Goal: Task Accomplishment & Management: Manage account settings

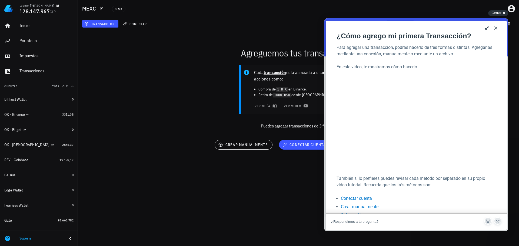
click at [202, 88] on div "Cada transacción esta asociada a una cuenta y son acciones como: Compra de 1 BT…" at bounding box center [298, 99] width 447 height 75
click at [499, 14] on span "Cerrar" at bounding box center [496, 13] width 10 height 4
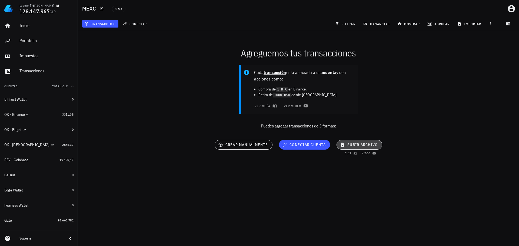
click at [349, 144] on span "subir archivo" at bounding box center [359, 144] width 36 height 5
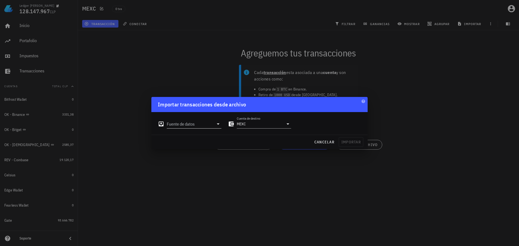
click at [206, 123] on input "Fuente de datos" at bounding box center [190, 124] width 47 height 9
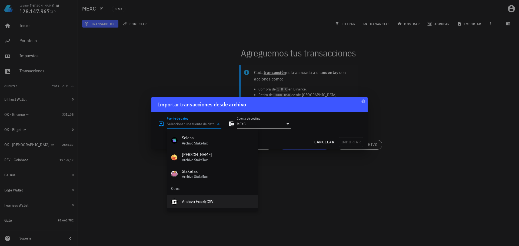
scroll to position [242, 0]
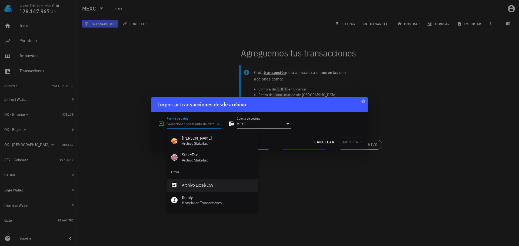
click at [193, 183] on div "Archivo Excel/CSV" at bounding box center [218, 185] width 72 height 5
type input "Archivo Excel/CSV"
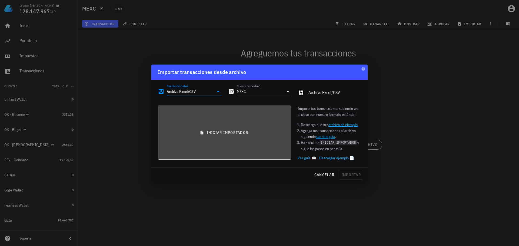
click at [197, 132] on span "iniciar importador" at bounding box center [224, 132] width 124 height 5
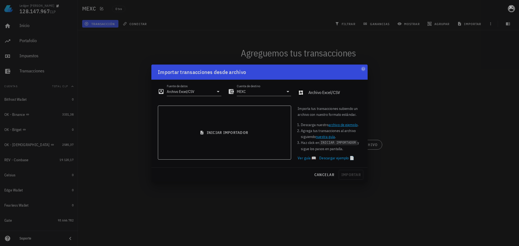
click at [511, 6] on button at bounding box center [510, 6] width 5 height 5
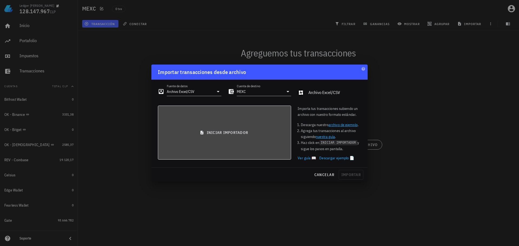
click at [224, 135] on span "iniciar importador" at bounding box center [224, 132] width 124 height 5
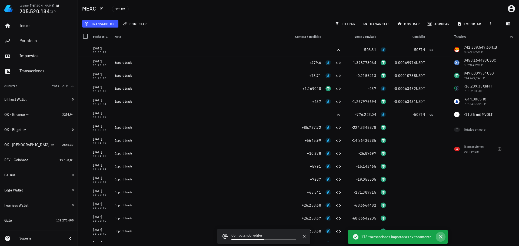
click at [440, 237] on icon "button" at bounding box center [440, 237] width 4 height 4
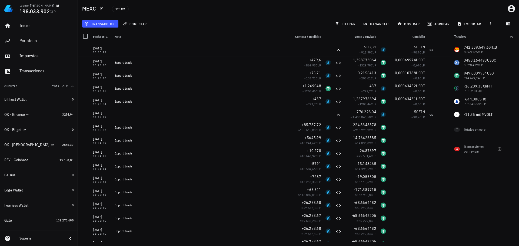
click at [233, 21] on div "transacción conectar filtrar ganancias mostrar agrupar importar" at bounding box center [298, 23] width 434 height 13
click at [349, 21] on button "filtrar" at bounding box center [346, 24] width 26 height 8
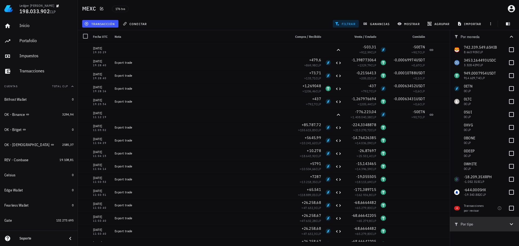
click at [500, 223] on span "Por tipo" at bounding box center [481, 224] width 54 height 6
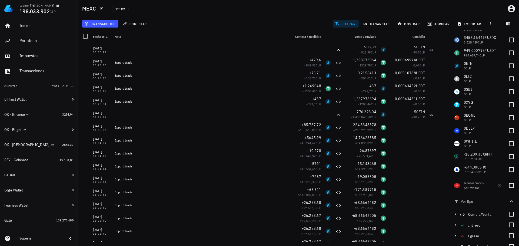
scroll to position [29, 0]
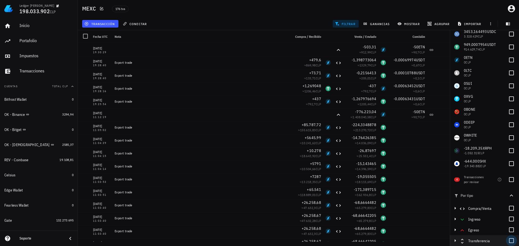
click at [508, 244] on div at bounding box center [511, 240] width 9 height 9
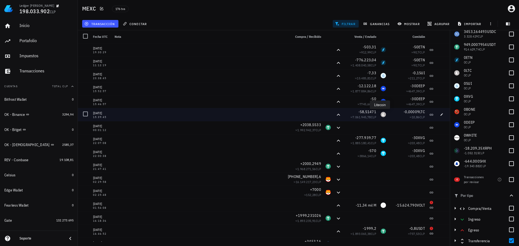
click at [381, 117] on div "LTC-icon" at bounding box center [382, 114] width 5 height 5
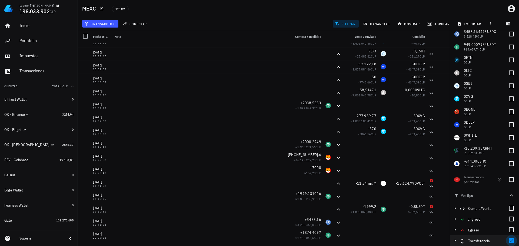
click at [507, 239] on div at bounding box center [511, 240] width 9 height 9
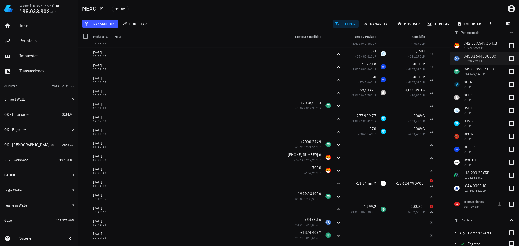
scroll to position [0, 0]
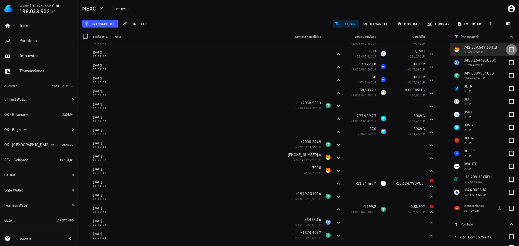
click at [507, 51] on div at bounding box center [511, 49] width 9 height 9
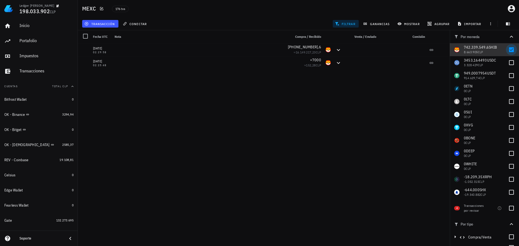
click at [507, 51] on div at bounding box center [511, 49] width 9 height 9
checkbox input "false"
click at [507, 62] on div at bounding box center [511, 62] width 9 height 9
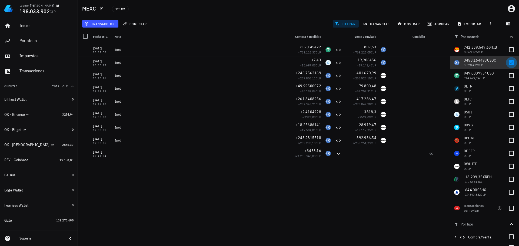
click at [507, 62] on div at bounding box center [511, 62] width 9 height 9
checkbox input "false"
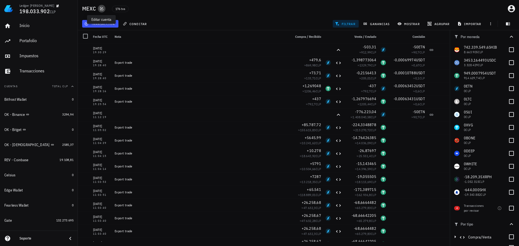
click at [102, 10] on icon "button" at bounding box center [101, 8] width 4 height 4
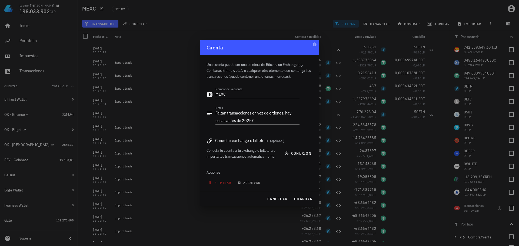
click at [216, 95] on textarea "MEXC" at bounding box center [257, 94] width 84 height 9
type textarea "Rev - MEXC"
drag, startPoint x: 262, startPoint y: 121, endPoint x: 252, endPoint y: 112, distance: 12.4
click at [252, 112] on textarea "Faltan transacciones en vez de ordenes, hay cosas antes de 2025?" at bounding box center [257, 116] width 84 height 15
type textarea "Faltan transacciones, esto es todo lo que me mandó Fco. hasta el momento"
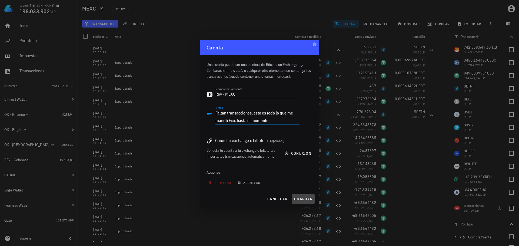
click at [301, 195] on button "guardar" at bounding box center [303, 199] width 23 height 10
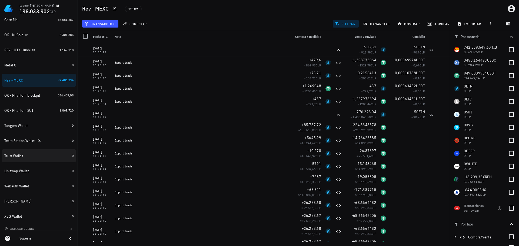
scroll to position [220, 0]
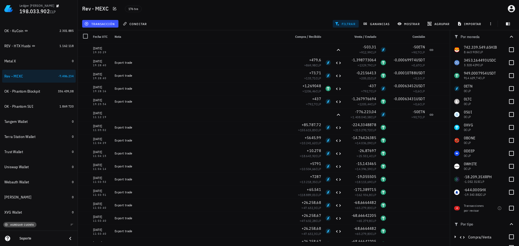
click at [27, 224] on span "agregar cuenta" at bounding box center [20, 225] width 28 height 4
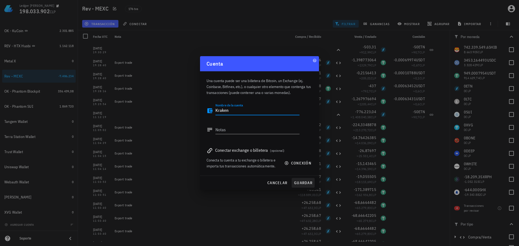
type textarea "Kraken"
click at [300, 183] on span "guardar" at bounding box center [303, 182] width 19 height 5
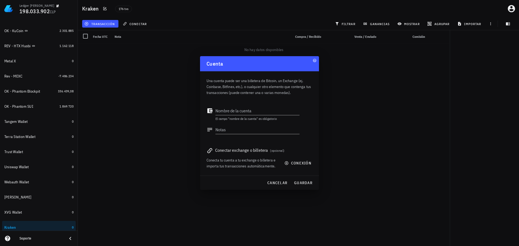
scroll to position [235, 0]
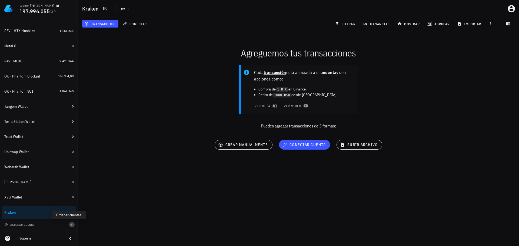
click at [70, 224] on icon "button" at bounding box center [71, 224] width 3 height 3
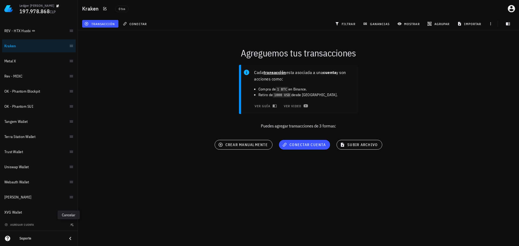
click at [70, 225] on icon "button" at bounding box center [71, 224] width 3 height 3
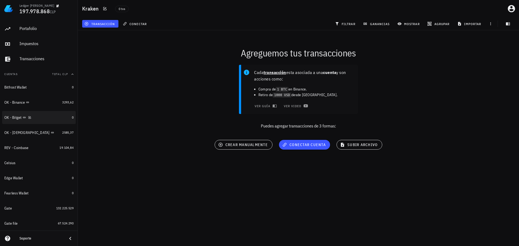
scroll to position [0, 0]
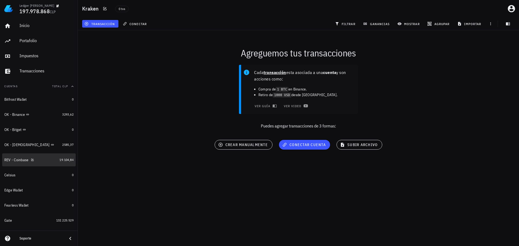
click at [45, 162] on div "REV - Coinbase" at bounding box center [30, 160] width 53 height 5
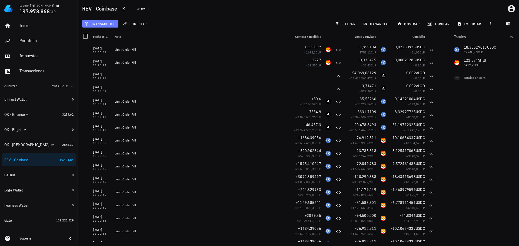
click at [112, 23] on span "transacción" at bounding box center [99, 24] width 29 height 4
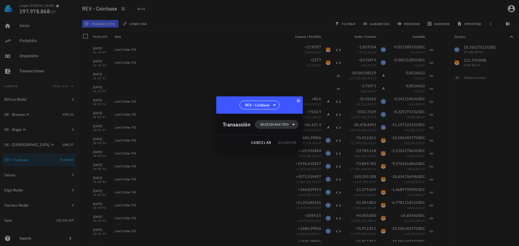
click at [273, 127] on span "Seleccionar tipo" at bounding box center [274, 124] width 28 height 5
click at [282, 158] on div "Egreso" at bounding box center [279, 159] width 21 height 4
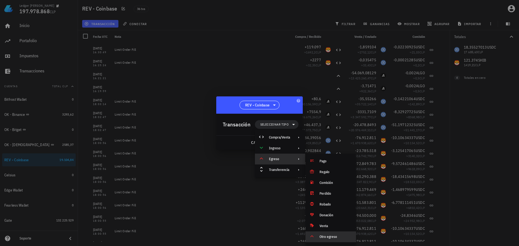
click at [342, 239] on div "Otro egreso" at bounding box center [330, 237] width 51 height 11
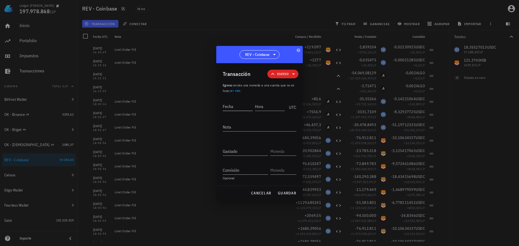
click at [244, 111] on div "Fecha" at bounding box center [238, 106] width 30 height 9
type input "2025-02-22"
type input "16:30:50"
type textarea "Ajuste de balance"
click at [240, 151] on input "Gastado" at bounding box center [245, 151] width 45 height 9
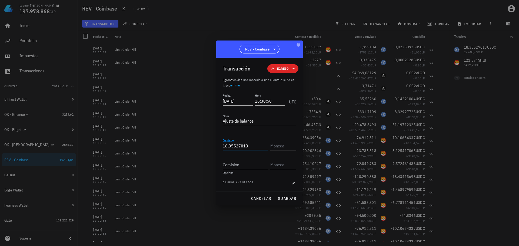
type input "18,35527013"
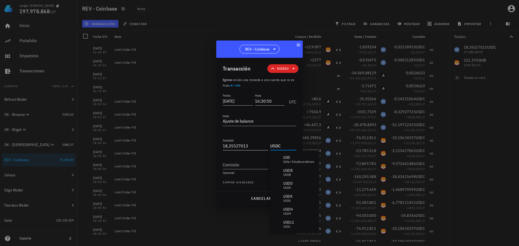
type input "USDC"
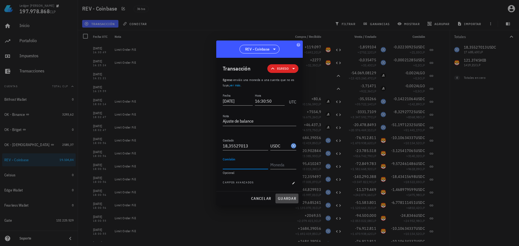
click at [290, 199] on span "guardar" at bounding box center [286, 198] width 19 height 5
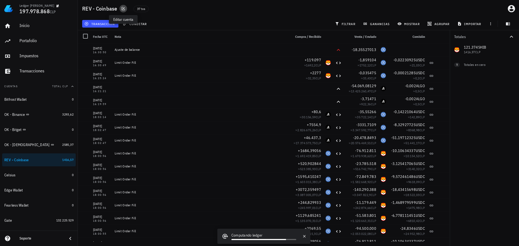
click at [122, 9] on icon "button" at bounding box center [123, 8] width 4 height 4
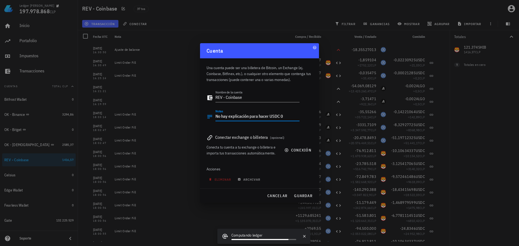
drag, startPoint x: 287, startPoint y: 116, endPoint x: 206, endPoint y: 110, distance: 81.0
click at [206, 110] on div "Una cuenta puede ser una billetera de Bitcoin, un Exchange (ej. Coinbase, Bitfi…" at bounding box center [259, 123] width 119 height 130
drag, startPoint x: 225, startPoint y: 98, endPoint x: 195, endPoint y: 96, distance: 30.1
click at [196, 96] on div "Ledger Francisco Arancibia 197.978.868 CLP Inicio Portafolio Impuestos Transacc…" at bounding box center [259, 123] width 519 height 246
click at [222, 99] on textarea "REV - Coinbase" at bounding box center [257, 97] width 84 height 9
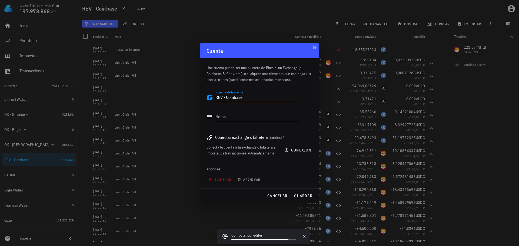
drag, startPoint x: 223, startPoint y: 98, endPoint x: 197, endPoint y: 95, distance: 25.4
click at [198, 95] on div "Ledger Francisco Arancibia 197.978.868 CLP Inicio Portafolio Impuestos Transacc…" at bounding box center [259, 123] width 519 height 246
type textarea "OK - Coinbase"
click at [310, 195] on span "guardar" at bounding box center [303, 195] width 19 height 5
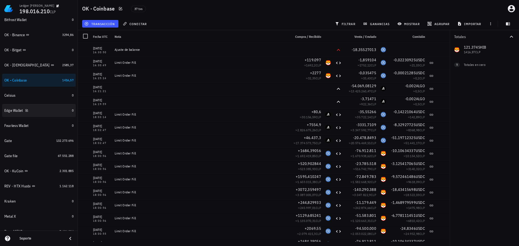
scroll to position [81, 0]
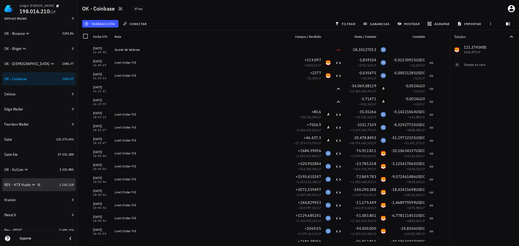
click at [21, 186] on div "REV - HTX Huobi" at bounding box center [17, 185] width 26 height 5
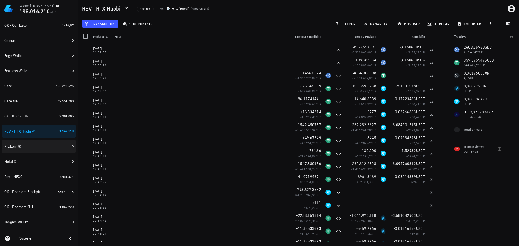
scroll to position [135, 0]
click at [43, 178] on div "Rev - MEXC" at bounding box center [30, 176] width 52 height 5
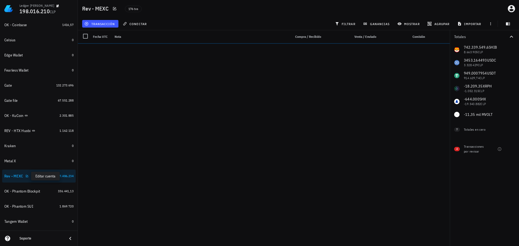
click at [26, 176] on icon "button" at bounding box center [26, 176] width 3 height 3
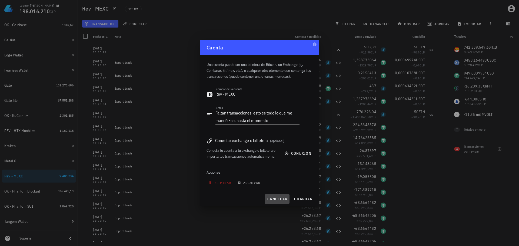
click at [269, 197] on span "cancelar" at bounding box center [277, 199] width 20 height 5
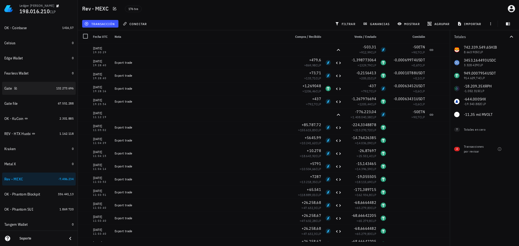
scroll to position [135, 0]
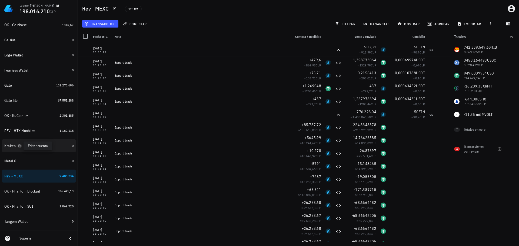
click at [20, 146] on icon "button" at bounding box center [19, 145] width 3 height 3
type textarea "Kraken"
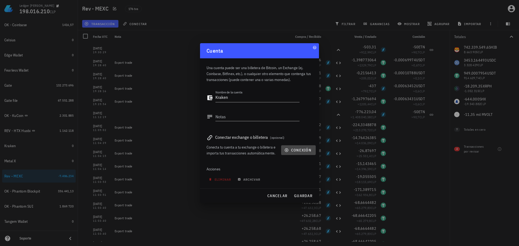
click at [297, 152] on span "conexión" at bounding box center [298, 150] width 26 height 5
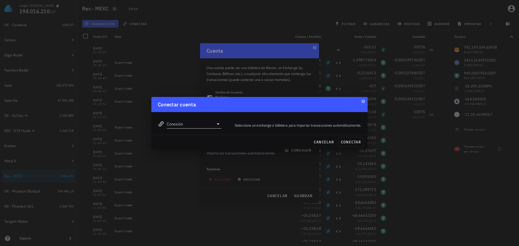
click at [195, 126] on input "Conexión" at bounding box center [190, 124] width 47 height 9
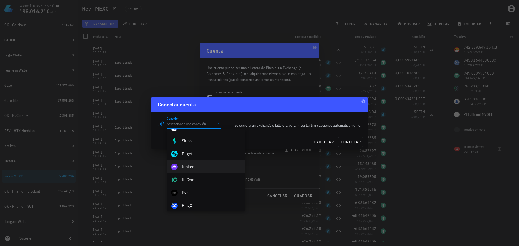
scroll to position [81, 0]
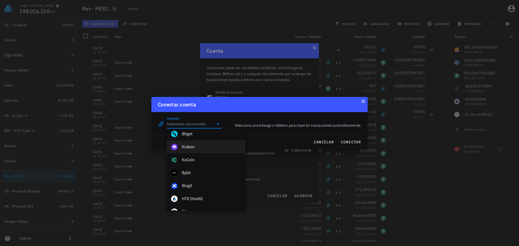
click at [205, 151] on div "Kraken" at bounding box center [211, 147] width 59 height 12
type input "Kraken"
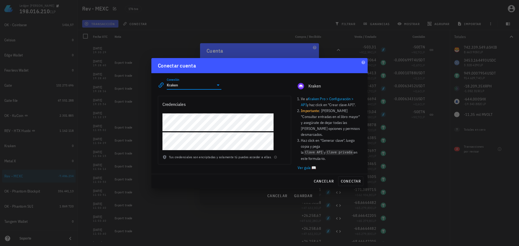
click at [49, 83] on div at bounding box center [259, 123] width 519 height 246
click at [326, 179] on span "cancelar" at bounding box center [323, 181] width 20 height 5
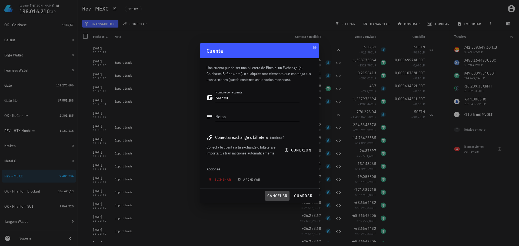
click at [274, 193] on button "cancelar" at bounding box center [277, 196] width 25 height 10
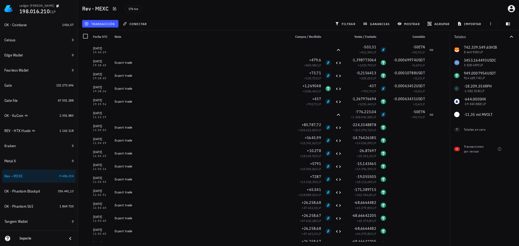
click at [234, 22] on div "transacción conectar filtrar ganancias mostrar agrupar importar" at bounding box center [298, 23] width 434 height 13
click at [300, 13] on div "176 txs" at bounding box center [224, 9] width 205 height 14
click at [300, 12] on div "176 txs" at bounding box center [224, 9] width 205 height 14
click at [293, 14] on div "176 txs" at bounding box center [224, 9] width 205 height 14
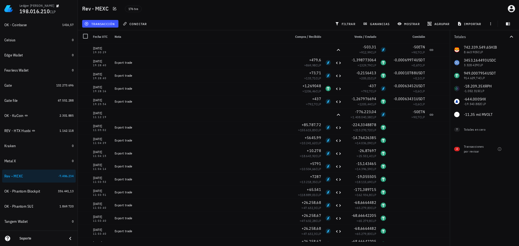
click at [206, 20] on div "transacción conectar filtrar ganancias mostrar agrupar importar" at bounding box center [298, 23] width 434 height 13
click at [209, 31] on div "Nota" at bounding box center [200, 36] width 176 height 13
click at [193, 18] on div "transacción conectar filtrar ganancias mostrar agrupar importar" at bounding box center [298, 23] width 434 height 13
click at [194, 19] on div "transacción conectar filtrar ganancias mostrar agrupar importar" at bounding box center [298, 23] width 434 height 13
click at [283, 14] on div "176 txs" at bounding box center [224, 9] width 205 height 14
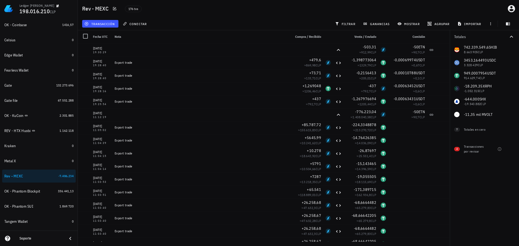
click at [276, 25] on div "transacción conectar filtrar ganancias mostrar agrupar importar" at bounding box center [298, 23] width 434 height 13
click at [281, 27] on div "transacción conectar filtrar ganancias mostrar agrupar importar" at bounding box center [298, 23] width 434 height 13
click at [327, 19] on div "transacción conectar filtrar ganancias mostrar agrupar importar" at bounding box center [298, 23] width 434 height 13
click at [241, 12] on div "176 txs" at bounding box center [224, 9] width 205 height 14
click at [246, 21] on div "transacción conectar filtrar ganancias mostrar agrupar importar" at bounding box center [298, 23] width 434 height 13
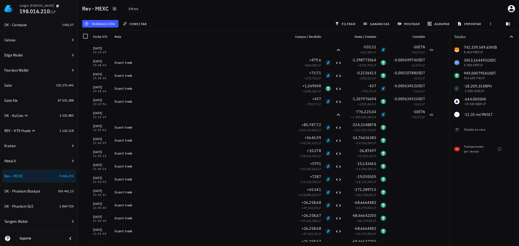
click at [208, 11] on div "176 txs" at bounding box center [224, 9] width 205 height 14
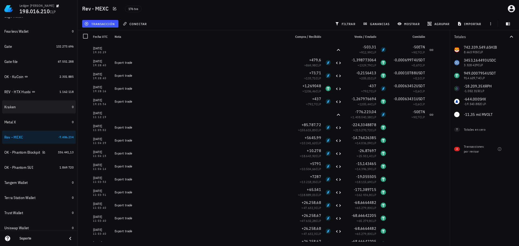
scroll to position [162, 0]
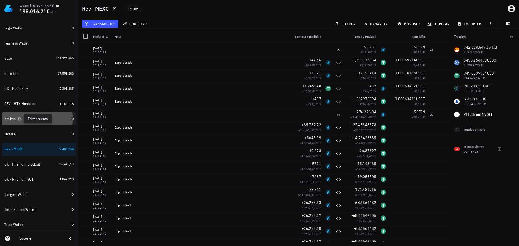
click at [19, 119] on icon "button" at bounding box center [19, 119] width 2 height 2
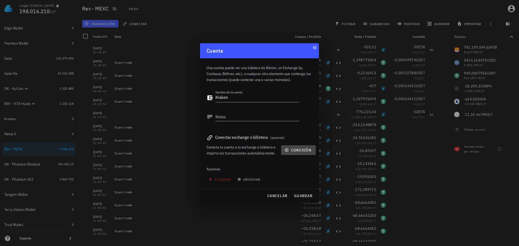
click at [287, 149] on icon "button" at bounding box center [286, 150] width 4 height 4
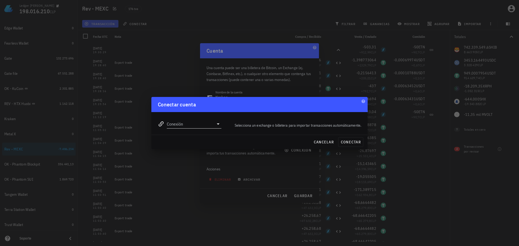
click at [203, 127] on input "Conexión" at bounding box center [190, 124] width 47 height 9
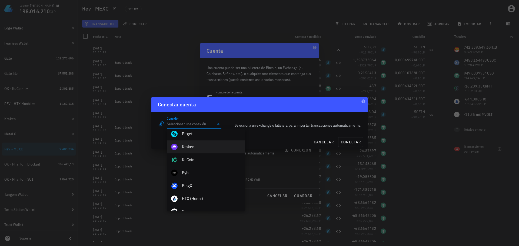
click at [197, 148] on div "Kraken" at bounding box center [211, 146] width 59 height 5
type input "Kraken"
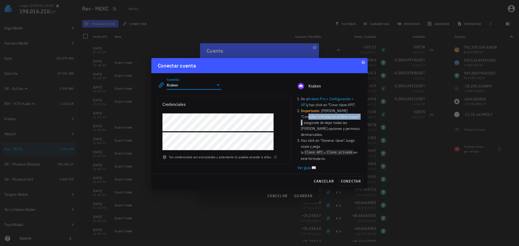
drag, startPoint x: 302, startPoint y: 120, endPoint x: 359, endPoint y: 119, distance: 56.5
click at [359, 119] on li "Importante : Marca la casilla "Consultar entradas en el libro mayor" y asegúrat…" at bounding box center [331, 123] width 60 height 30
copy li "Consultar entradas en el libro mayor"
click at [361, 178] on button "conectar" at bounding box center [350, 181] width 25 height 10
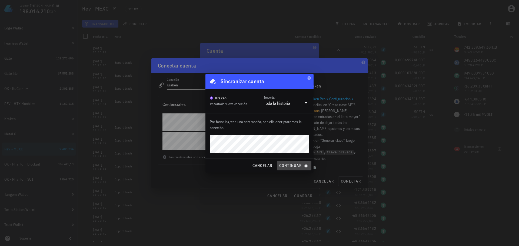
click at [293, 168] on button "continuar" at bounding box center [294, 166] width 35 height 10
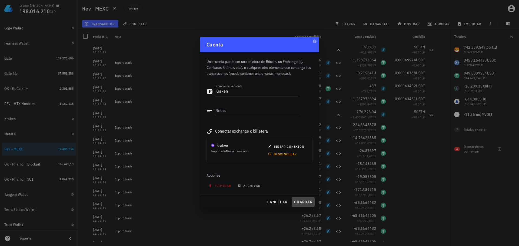
click at [306, 201] on span "guardar" at bounding box center [303, 202] width 19 height 5
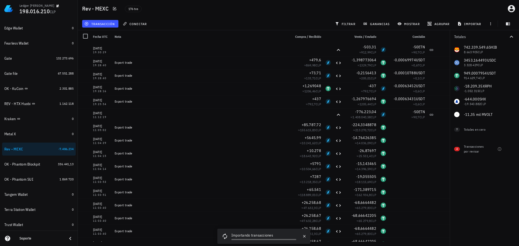
click at [287, 21] on div "transacción conectar filtrar ganancias mostrar agrupar importar" at bounding box center [298, 23] width 434 height 13
click at [42, 121] on div "Kraken" at bounding box center [36, 118] width 65 height 5
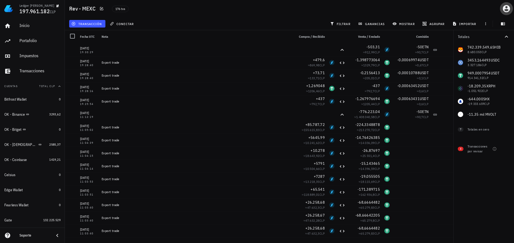
click at [503, 9] on icon "button" at bounding box center [506, 8] width 7 height 7
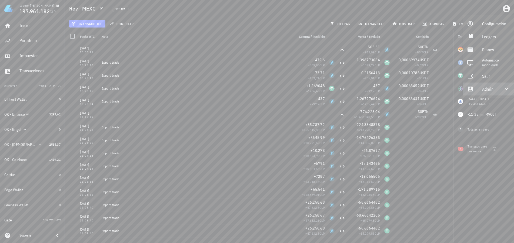
click at [489, 92] on div "Admin" at bounding box center [489, 89] width 15 height 11
click at [493, 102] on div "Impersonar" at bounding box center [496, 102] width 28 height 11
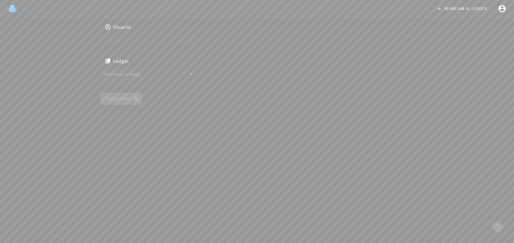
click at [148, 40] on input "text" at bounding box center [148, 40] width 90 height 9
paste input "auth0|687ea42cedb933401978a6a8"
type input "auth0|687ea42cedb933401978a6a8"
click at [161, 76] on input "text" at bounding box center [144, 74] width 83 height 9
click at [155, 78] on div "cmddkk0cv006e11bqrwx9e39r" at bounding box center [153, 80] width 80 height 4
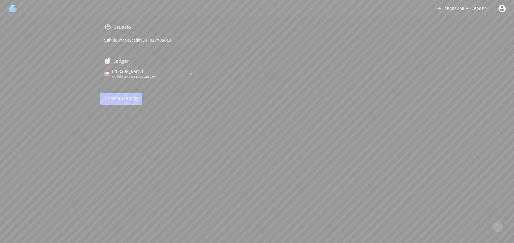
click at [128, 97] on span "Impersonar" at bounding box center [121, 98] width 32 height 5
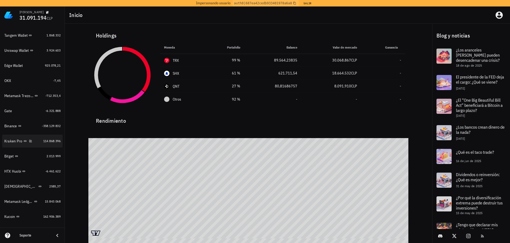
scroll to position [162, 0]
click at [36, 141] on div "Kraken Pro" at bounding box center [22, 140] width 37 height 5
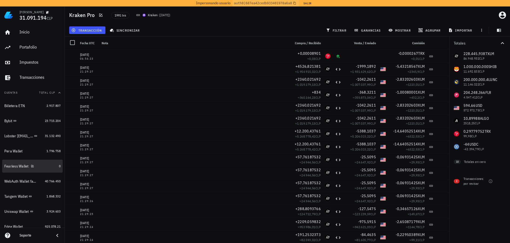
click at [43, 165] on div "Fearless Wallet" at bounding box center [30, 166] width 52 height 5
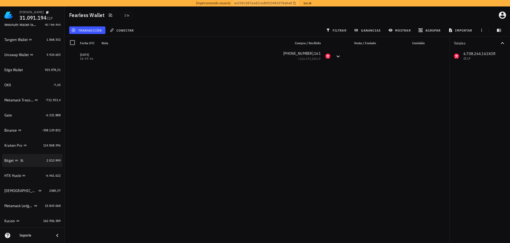
scroll to position [162, 0]
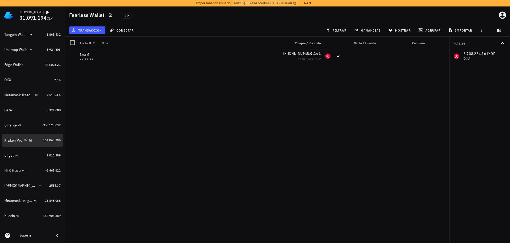
click at [15, 143] on div "Kraken Pro" at bounding box center [22, 141] width 37 height 12
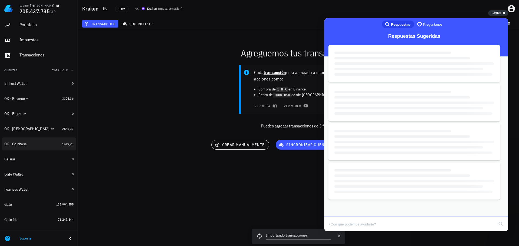
scroll to position [54, 0]
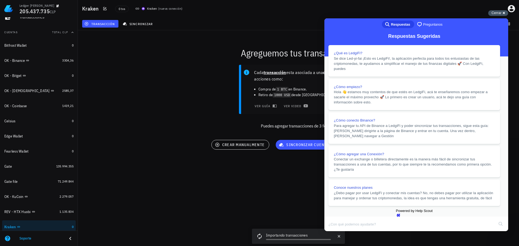
click at [499, 12] on span "Cerrar" at bounding box center [496, 13] width 10 height 4
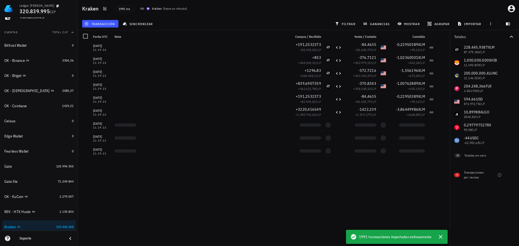
scroll to position [189, 0]
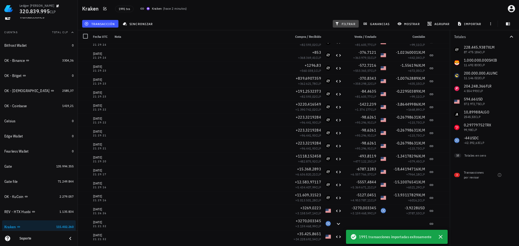
click at [349, 23] on span "filtrar" at bounding box center [345, 24] width 19 height 4
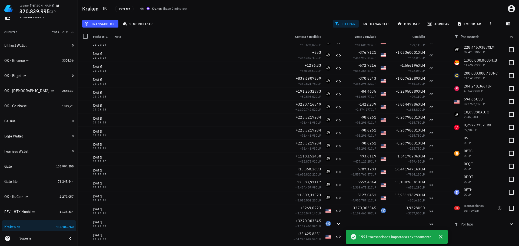
click at [349, 23] on span "filtrar" at bounding box center [345, 24] width 19 height 4
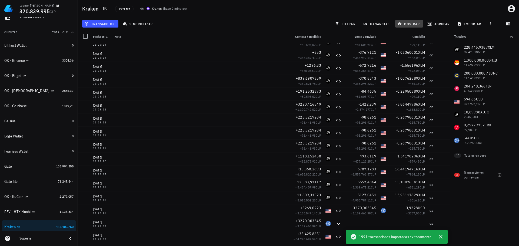
click at [413, 24] on span "mostrar" at bounding box center [408, 24] width 21 height 4
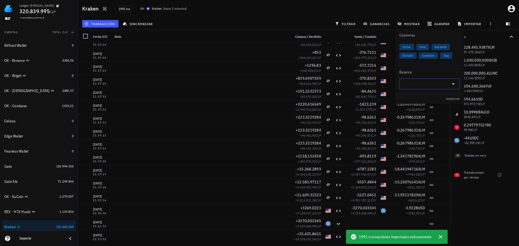
click at [424, 84] on input "text" at bounding box center [424, 84] width 45 height 9
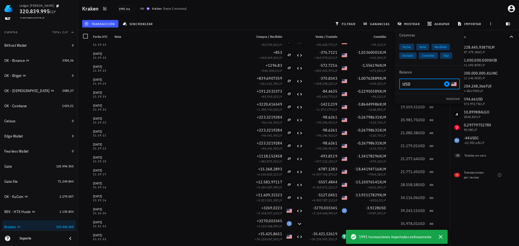
type input "USD"
click at [302, 26] on div "transacción sincronizar filtrar ganancias mostrar agrupar importar" at bounding box center [298, 23] width 434 height 13
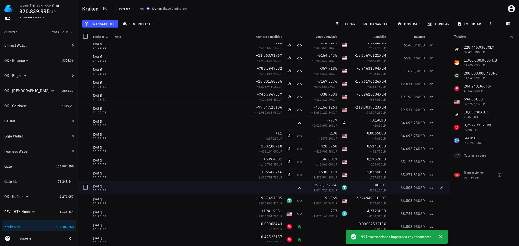
scroll to position [540, 0]
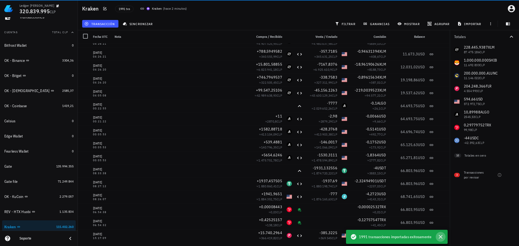
click at [441, 238] on icon "button" at bounding box center [440, 237] width 4 height 4
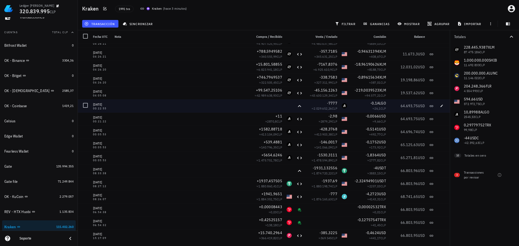
click at [268, 112] on div at bounding box center [267, 105] width 35 height 13
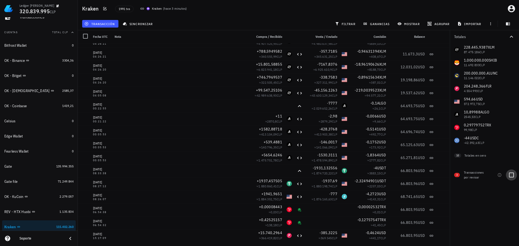
click at [509, 176] on div at bounding box center [511, 174] width 9 height 9
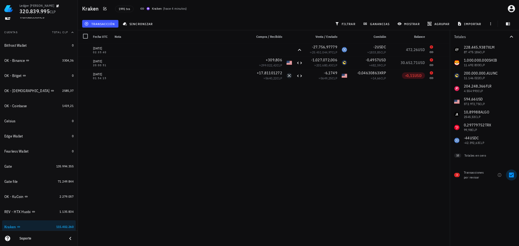
click at [513, 174] on div at bounding box center [511, 174] width 9 height 9
checkbox input "false"
click at [350, 24] on span "filtrar" at bounding box center [345, 24] width 19 height 4
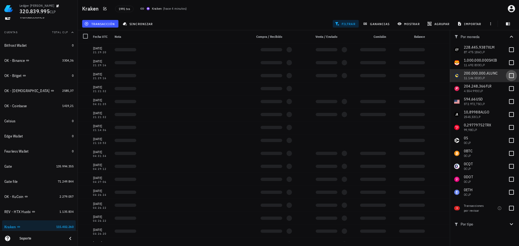
click at [508, 74] on div at bounding box center [511, 75] width 9 height 9
checkbox input "true"
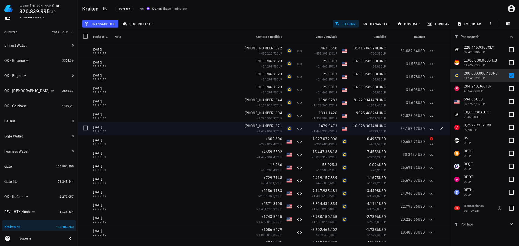
scroll to position [19637, 0]
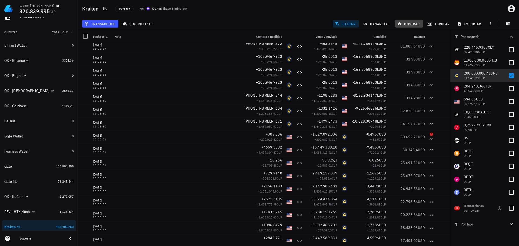
click at [406, 21] on button "mostrar" at bounding box center [409, 24] width 28 height 8
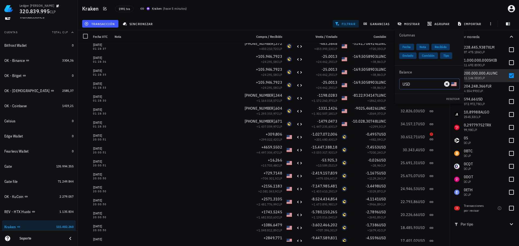
click at [408, 84] on input "USD" at bounding box center [422, 84] width 40 height 9
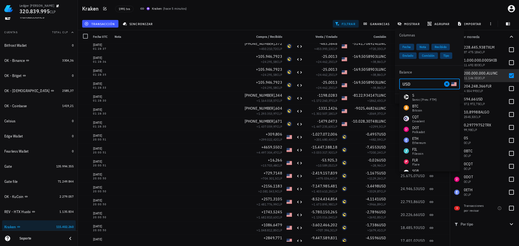
type input "ñ"
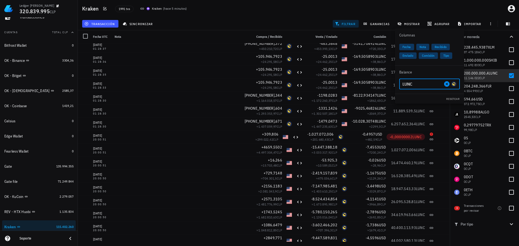
type input "LUNC"
click at [289, 22] on div "transacción sincronizar filtrar ganancias mostrar agrupar importar" at bounding box center [298, 23] width 434 height 13
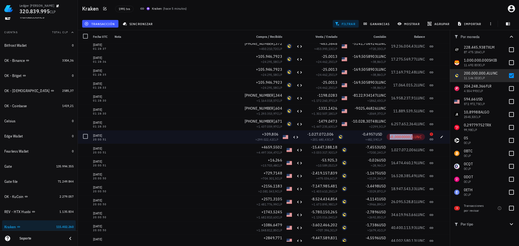
click at [399, 135] on span "-0,00000002" at bounding box center [401, 137] width 23 height 5
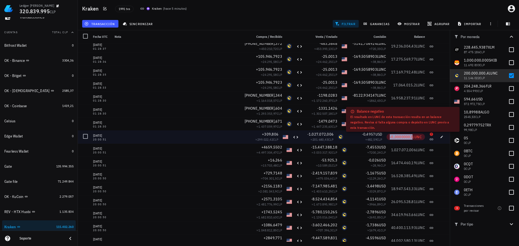
click at [399, 135] on span "-0,00000002" at bounding box center [401, 137] width 23 height 5
click at [390, 139] on div "-0,00000002 LUNC" at bounding box center [406, 136] width 32 height 5
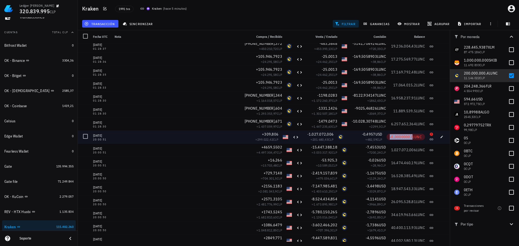
click at [391, 138] on span "-0,00000002" at bounding box center [401, 137] width 23 height 5
click at [390, 137] on span "-0,00000002" at bounding box center [401, 137] width 23 height 5
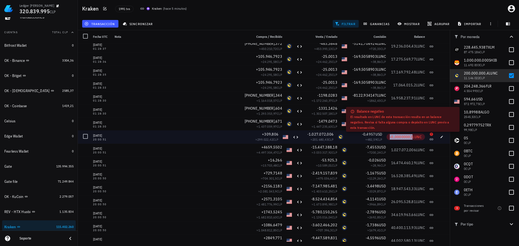
drag, startPoint x: 408, startPoint y: 138, endPoint x: 390, endPoint y: 137, distance: 18.4
click at [390, 137] on span "-0,00000002 LUNC" at bounding box center [406, 137] width 32 height 5
copy span "-0,00000002"
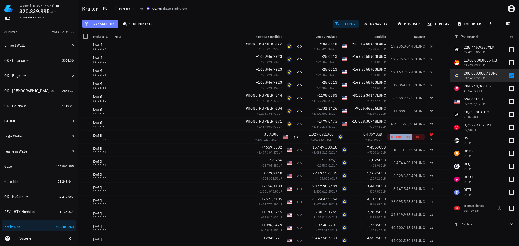
click at [112, 21] on button "transacción" at bounding box center [100, 24] width 36 height 8
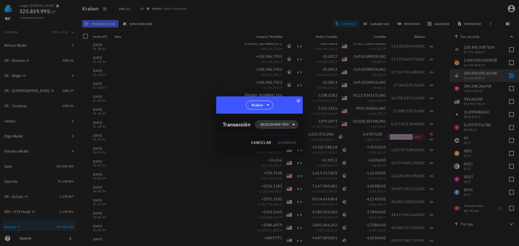
click at [272, 125] on span "Seleccionar tipo" at bounding box center [274, 124] width 28 height 5
click at [280, 148] on div "Ingreso" at bounding box center [279, 148] width 21 height 4
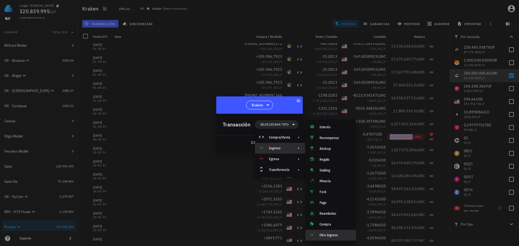
drag, startPoint x: 321, startPoint y: 235, endPoint x: 320, endPoint y: 229, distance: 5.9
click at [321, 235] on div "Otro ingreso" at bounding box center [335, 235] width 32 height 4
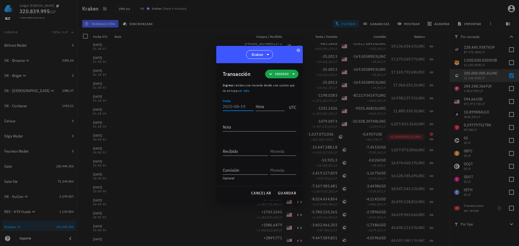
click at [236, 107] on input "Fecha" at bounding box center [238, 106] width 31 height 9
type input "2022-09-26"
type input "20:00:50"
type textarea "Ajuste de balance"
paste input "0"
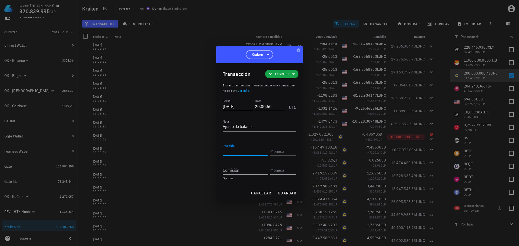
type input "0"
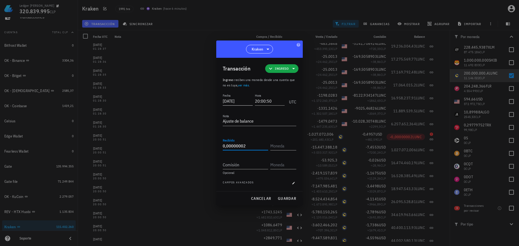
type input "0,00000002"
type input "LUNC"
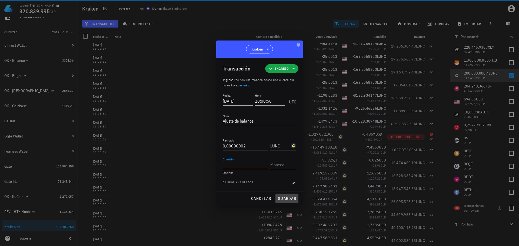
click at [287, 196] on button "guardar" at bounding box center [286, 199] width 23 height 10
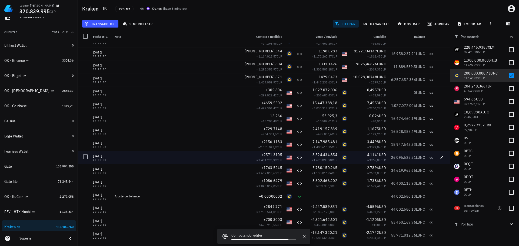
scroll to position [19664, 0]
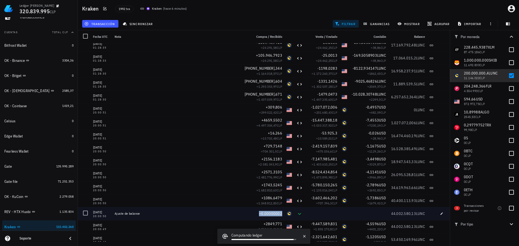
click at [271, 213] on span "+0,00000002" at bounding box center [270, 213] width 23 height 5
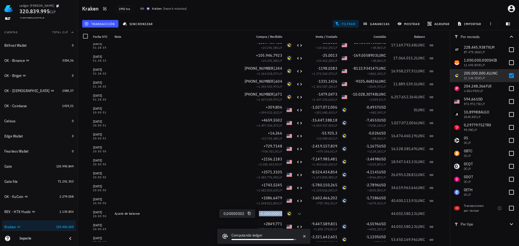
click at [247, 213] on icon "button" at bounding box center [248, 213] width 3 height 3
click at [109, 23] on span "transacción" at bounding box center [99, 24] width 29 height 4
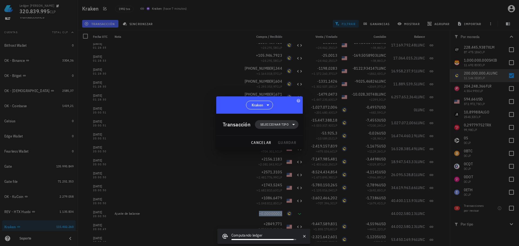
click at [268, 127] on span "Seleccionar tipo" at bounding box center [276, 124] width 37 height 9
click at [292, 162] on div "Egreso" at bounding box center [280, 159] width 50 height 11
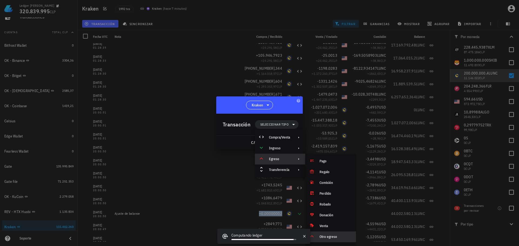
click at [331, 237] on div "Otro egreso" at bounding box center [335, 237] width 32 height 4
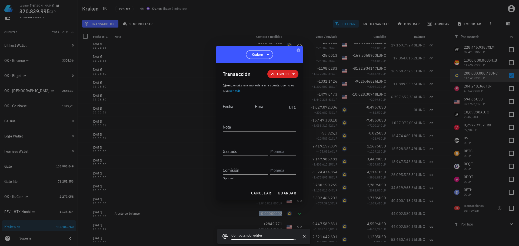
click at [246, 110] on input "Fecha" at bounding box center [238, 106] width 30 height 9
type input "2022-10-22"
type input "01:28:31"
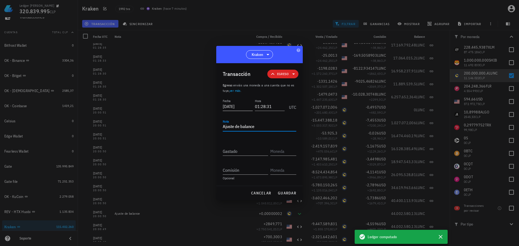
type textarea "Ajuste de balance"
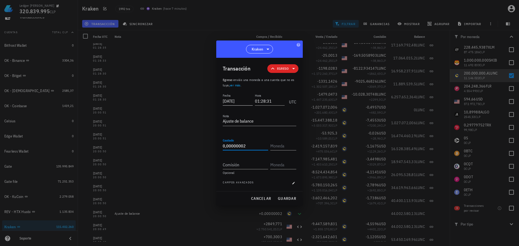
type input "0,00000002"
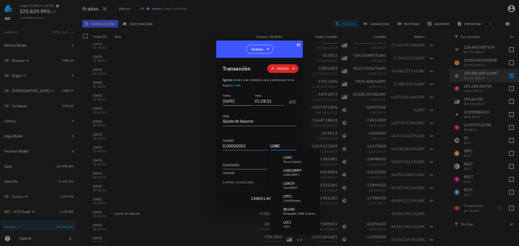
type input "LUNC"
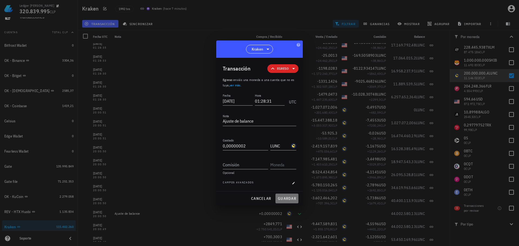
click at [289, 200] on span "guardar" at bounding box center [286, 198] width 19 height 5
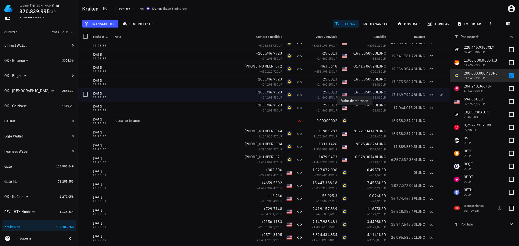
scroll to position [19583, 0]
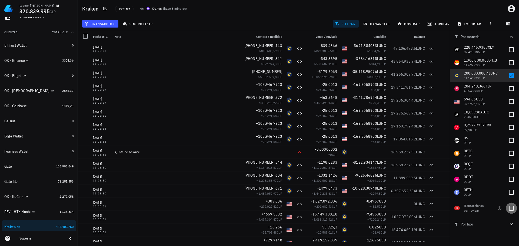
click at [510, 209] on div at bounding box center [511, 208] width 9 height 9
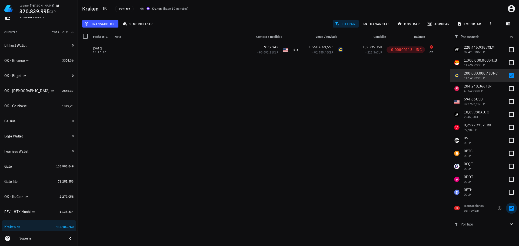
click at [511, 210] on div at bounding box center [511, 208] width 9 height 9
checkbox input "false"
click at [511, 224] on icon "button" at bounding box center [511, 224] width 6 height 6
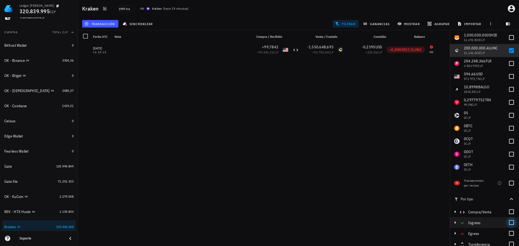
scroll to position [29, 0]
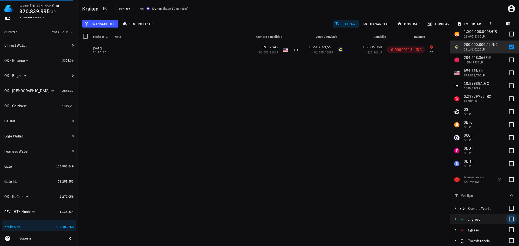
click at [508, 219] on div at bounding box center [511, 219] width 9 height 9
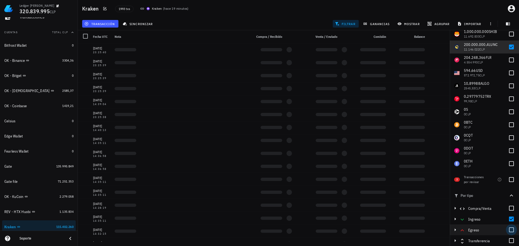
click at [509, 228] on div at bounding box center [511, 229] width 9 height 9
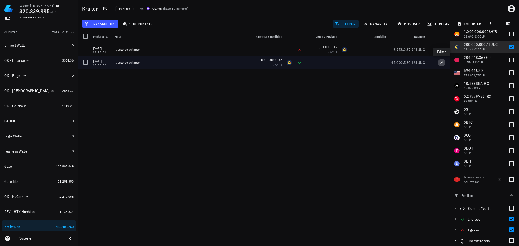
click at [442, 63] on icon "button" at bounding box center [441, 62] width 3 height 3
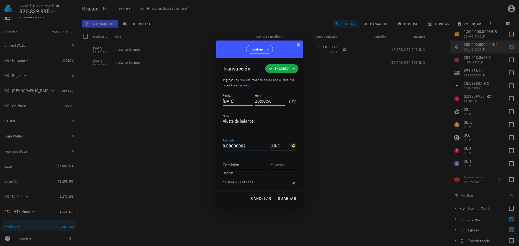
drag, startPoint x: 239, startPoint y: 148, endPoint x: 245, endPoint y: 146, distance: 6.6
click at [245, 146] on input "0,00000002" at bounding box center [245, 146] width 45 height 9
click at [292, 197] on span "guardar" at bounding box center [286, 198] width 19 height 5
type input "0,00000002"
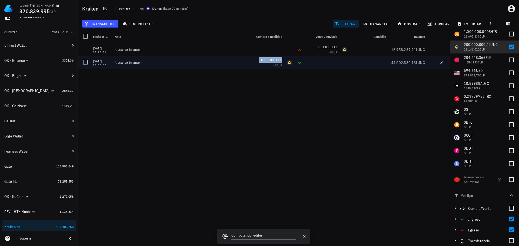
click at [272, 62] on span "+0,00000115" at bounding box center [270, 60] width 23 height 5
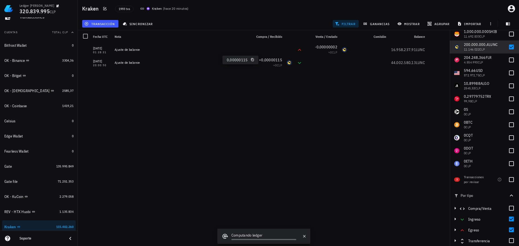
click at [252, 60] on icon "button" at bounding box center [252, 59] width 3 height 3
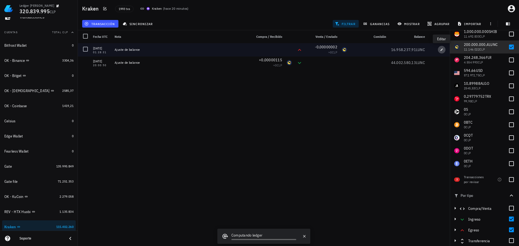
click at [442, 49] on icon "button" at bounding box center [441, 49] width 2 height 2
type input "2022-10-22"
type input "01:28:31"
type input "0,00000002"
type input "LUNC"
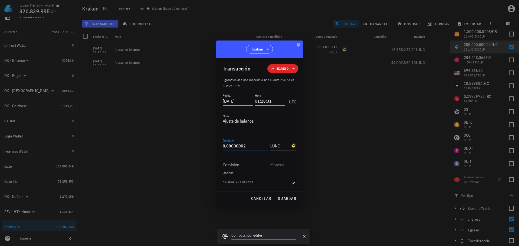
click at [254, 146] on input "0,00000002" at bounding box center [245, 146] width 45 height 9
paste input "115"
click at [293, 199] on span "guardar" at bounding box center [286, 198] width 19 height 5
type input "0,00000002"
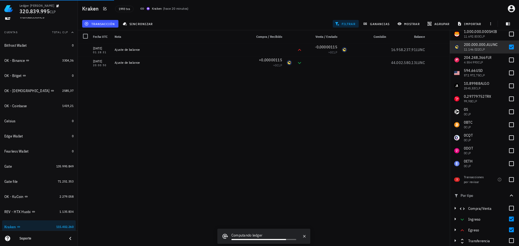
click at [197, 107] on div "28/07/2025 21:49:30 +679.764,9587 ≈ 41.639,04 CLP -41,4997 ≈ 39.653,62 CLP -0,0…" at bounding box center [264, 142] width 372 height 199
